Goal: Check status: Check status

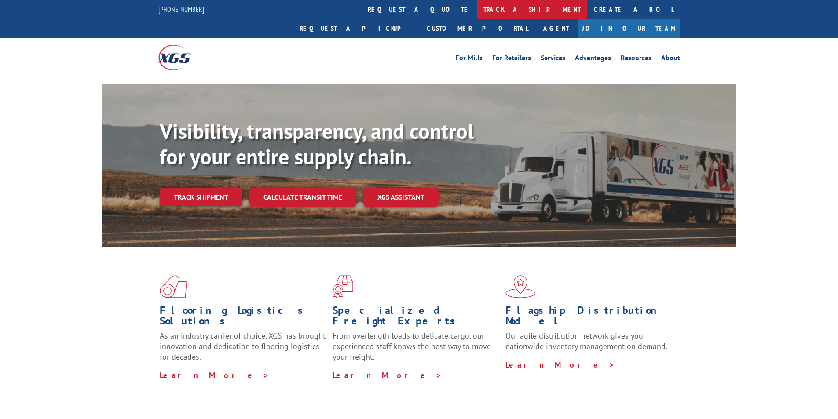
click at [477, 7] on link "track a shipment" at bounding box center [532, 9] width 110 height 19
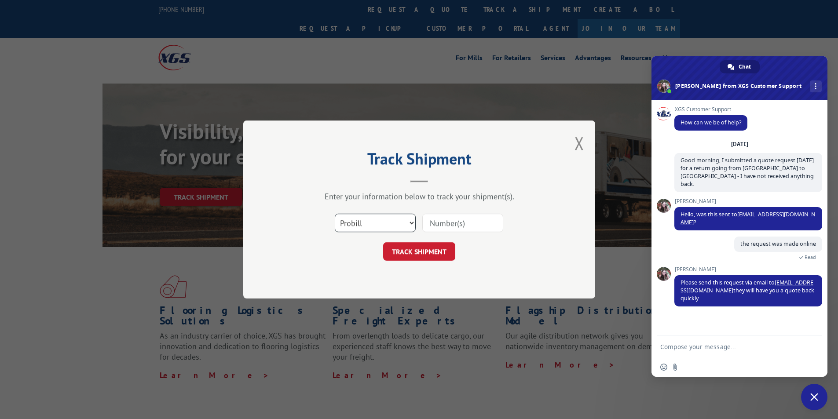
click at [413, 223] on select "Select category... Probill BOL PO" at bounding box center [375, 223] width 81 height 18
select select "bol"
click at [335, 214] on select "Select category... Probill BOL PO" at bounding box center [375, 223] width 81 height 18
click at [450, 227] on input at bounding box center [462, 223] width 81 height 18
type input "7050101"
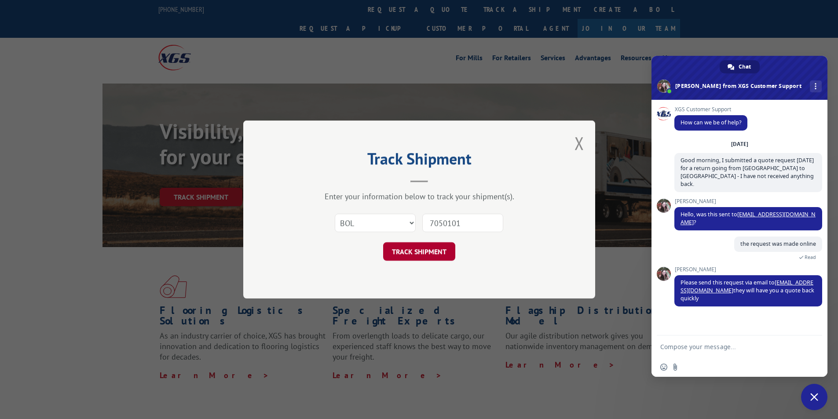
click at [420, 254] on button "TRACK SHIPMENT" at bounding box center [419, 251] width 72 height 18
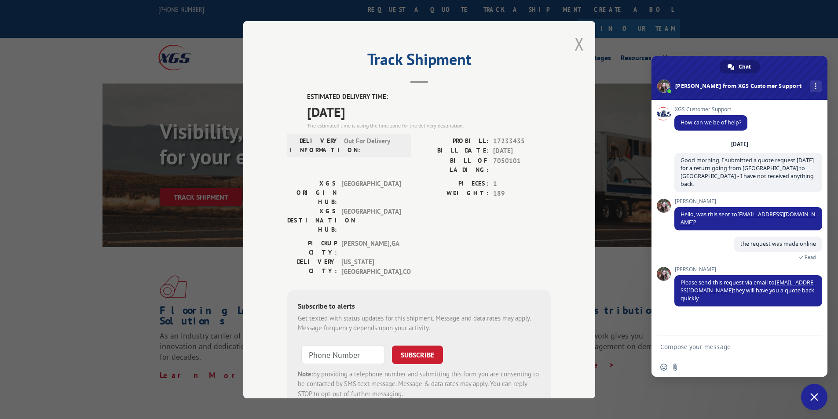
click at [576, 43] on button "Close modal" at bounding box center [579, 43] width 10 height 23
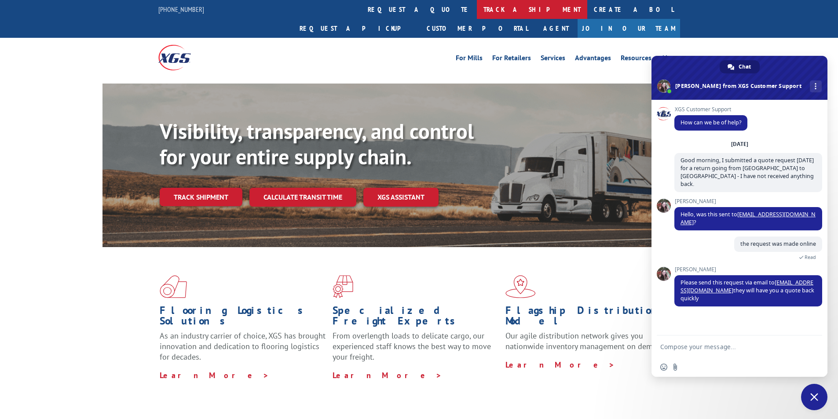
click at [477, 7] on link "track a shipment" at bounding box center [532, 9] width 110 height 19
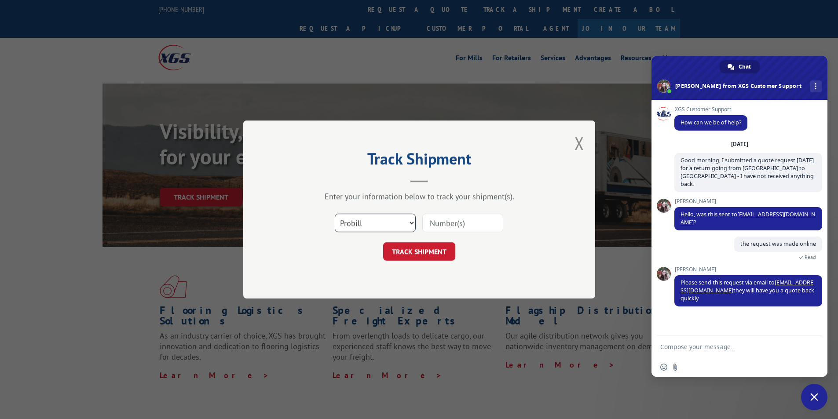
click at [412, 223] on select "Select category... Probill BOL PO" at bounding box center [375, 223] width 81 height 18
select select "bol"
click at [335, 214] on select "Select category... Probill BOL PO" at bounding box center [375, 223] width 81 height 18
click at [449, 230] on input at bounding box center [462, 223] width 81 height 18
type input "268403"
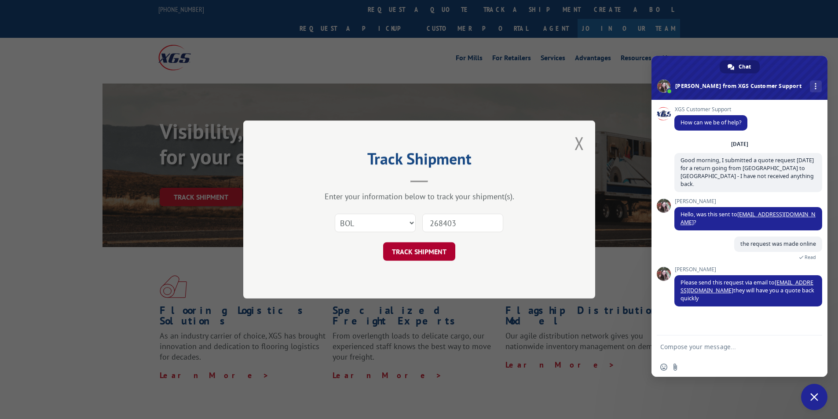
click at [410, 253] on button "TRACK SHIPMENT" at bounding box center [419, 251] width 72 height 18
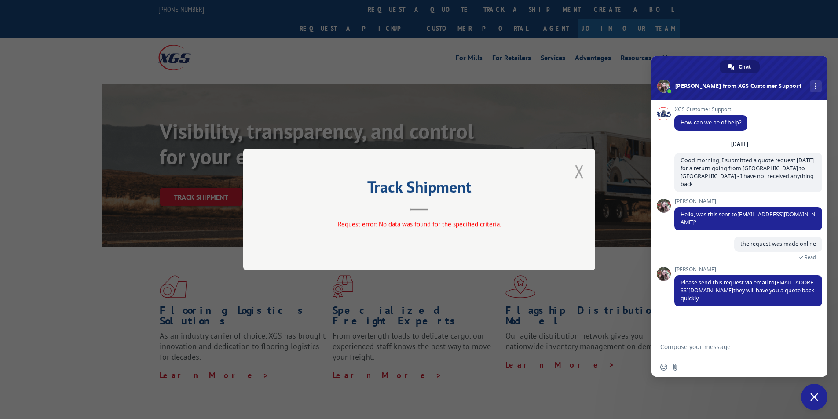
click at [580, 176] on button "Close modal" at bounding box center [579, 171] width 10 height 23
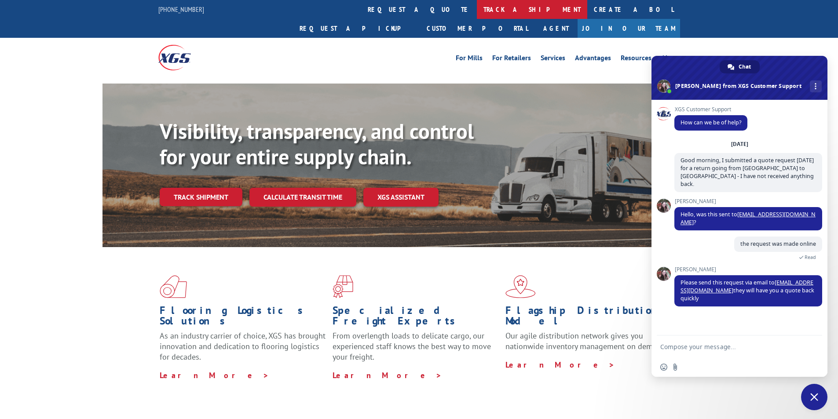
click at [477, 8] on link "track a shipment" at bounding box center [532, 9] width 110 height 19
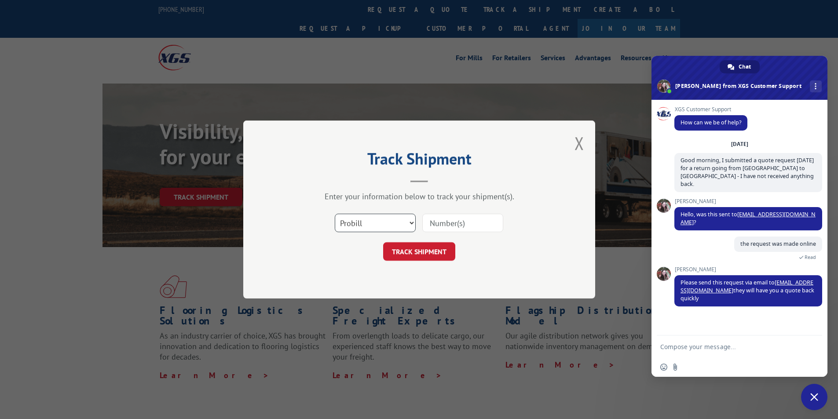
click at [412, 224] on select "Select category... Probill BOL PO" at bounding box center [375, 223] width 81 height 18
select select "bol"
click at [335, 214] on select "Select category... Probill BOL PO" at bounding box center [375, 223] width 81 height 18
click at [470, 226] on input at bounding box center [462, 223] width 81 height 18
type input "268043"
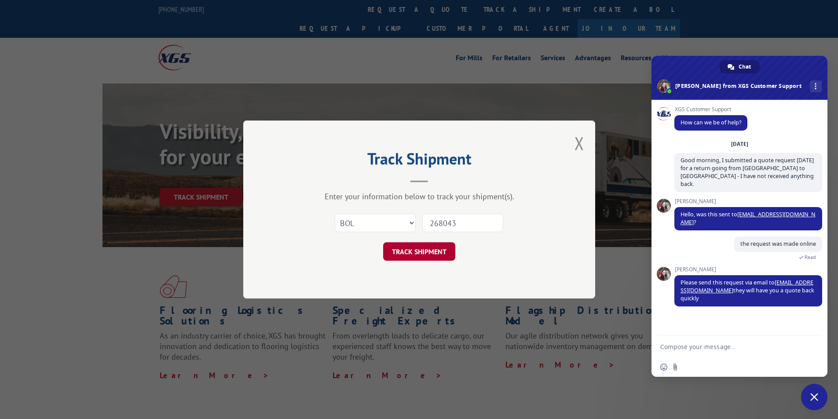
click at [431, 249] on button "TRACK SHIPMENT" at bounding box center [419, 251] width 72 height 18
